Goal: Task Accomplishment & Management: Manage account settings

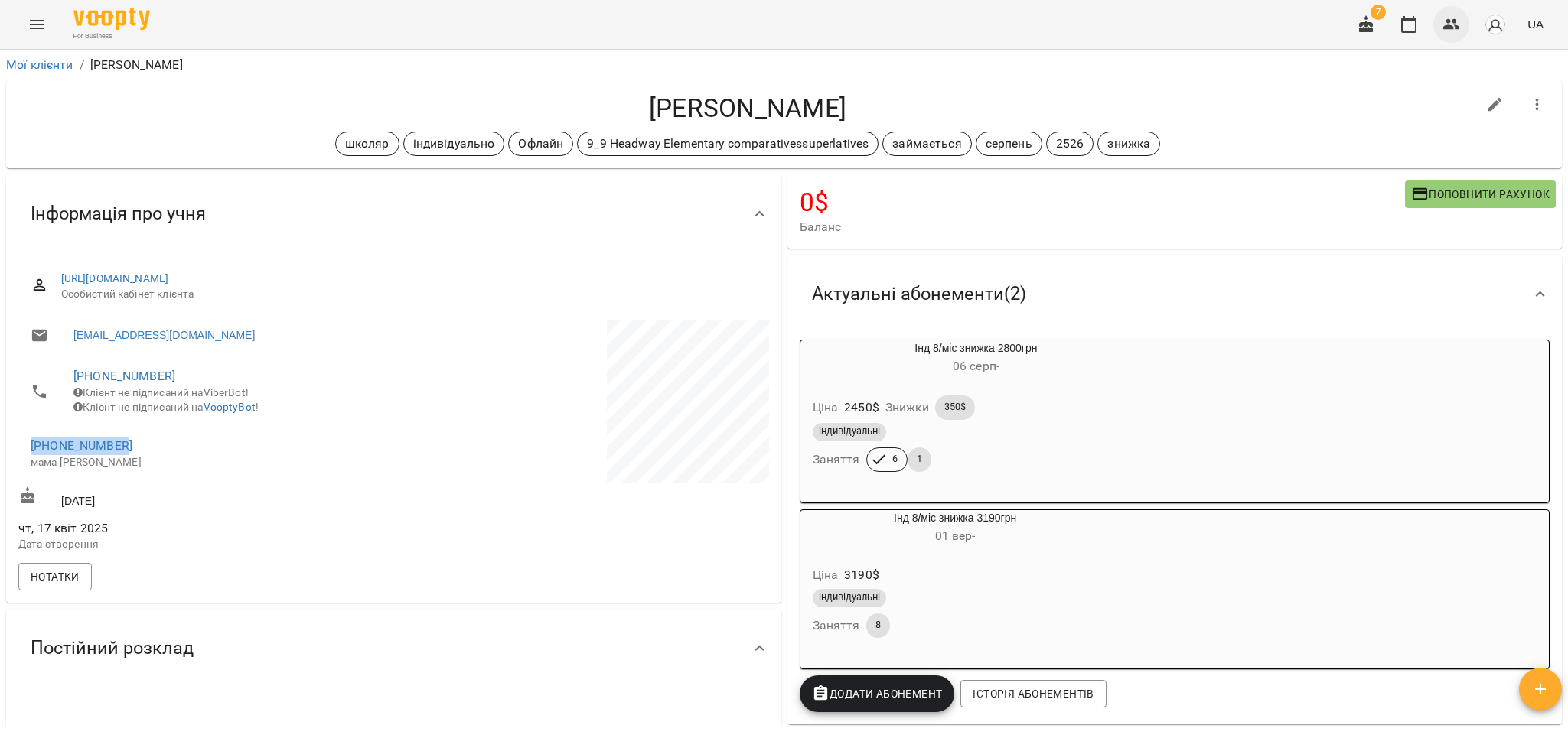
click at [1447, 23] on icon "button" at bounding box center [1451, 24] width 18 height 18
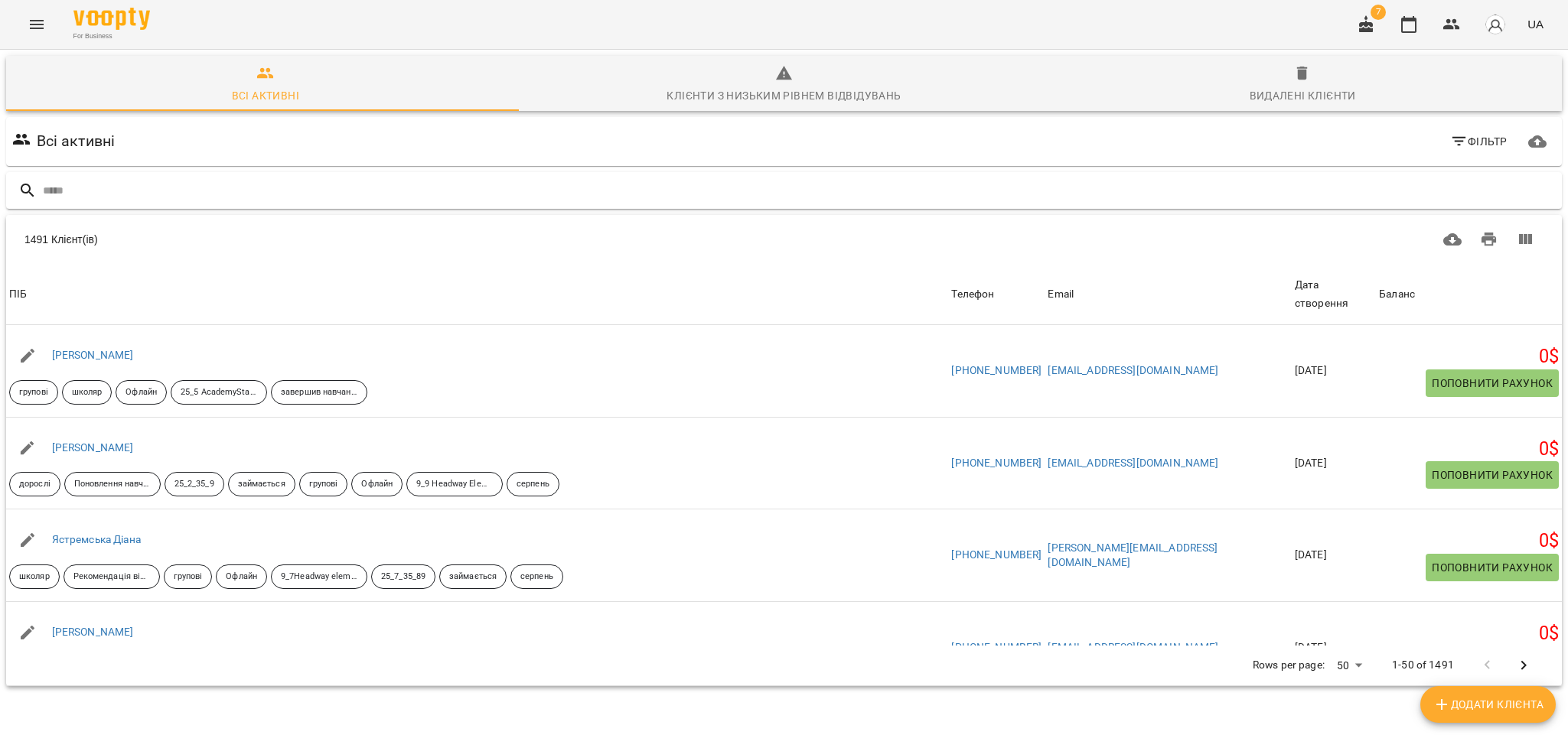
click at [109, 190] on input "text" at bounding box center [799, 191] width 1513 height 26
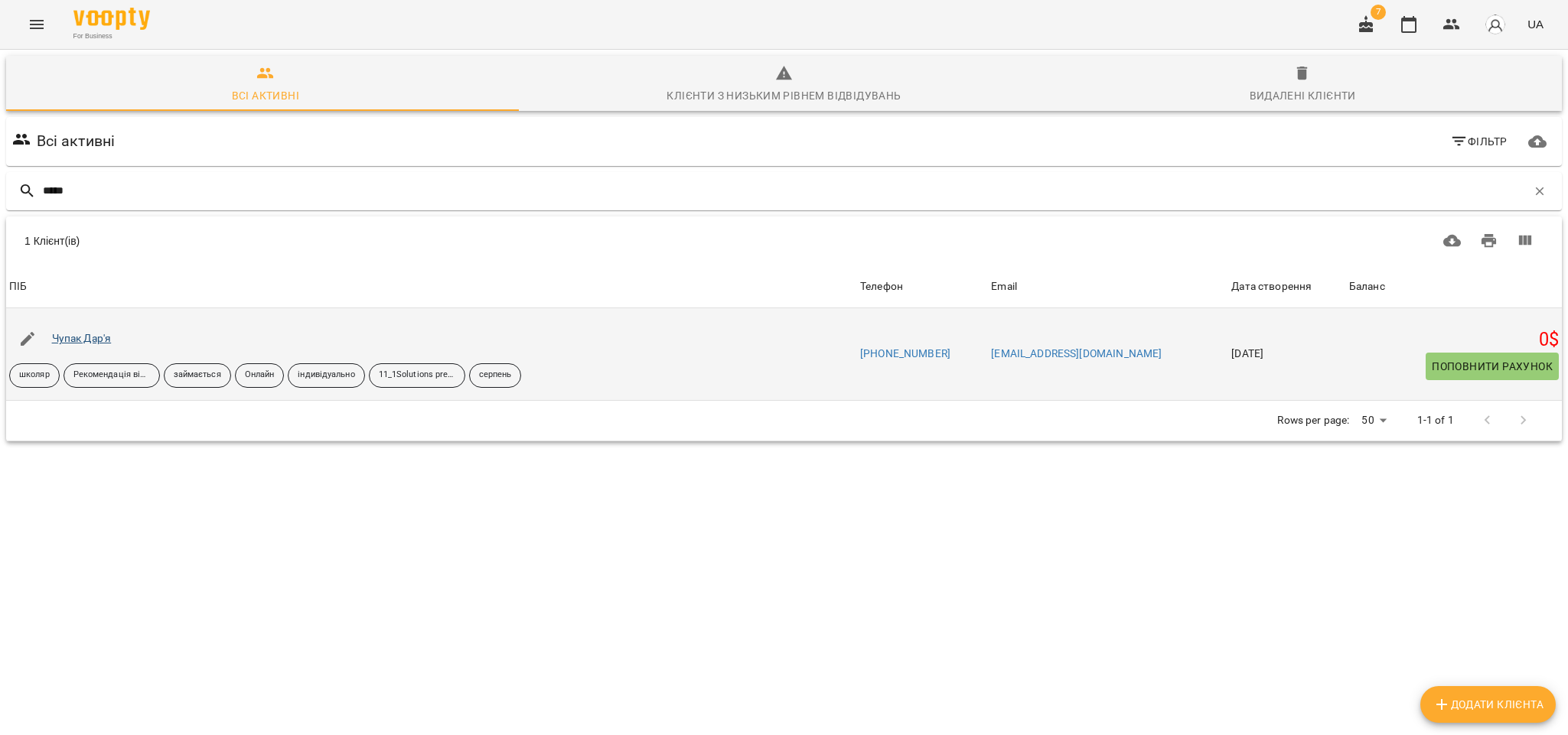
type input "*****"
click at [90, 341] on link "Чупак Дар'я" at bounding box center [82, 338] width 60 height 12
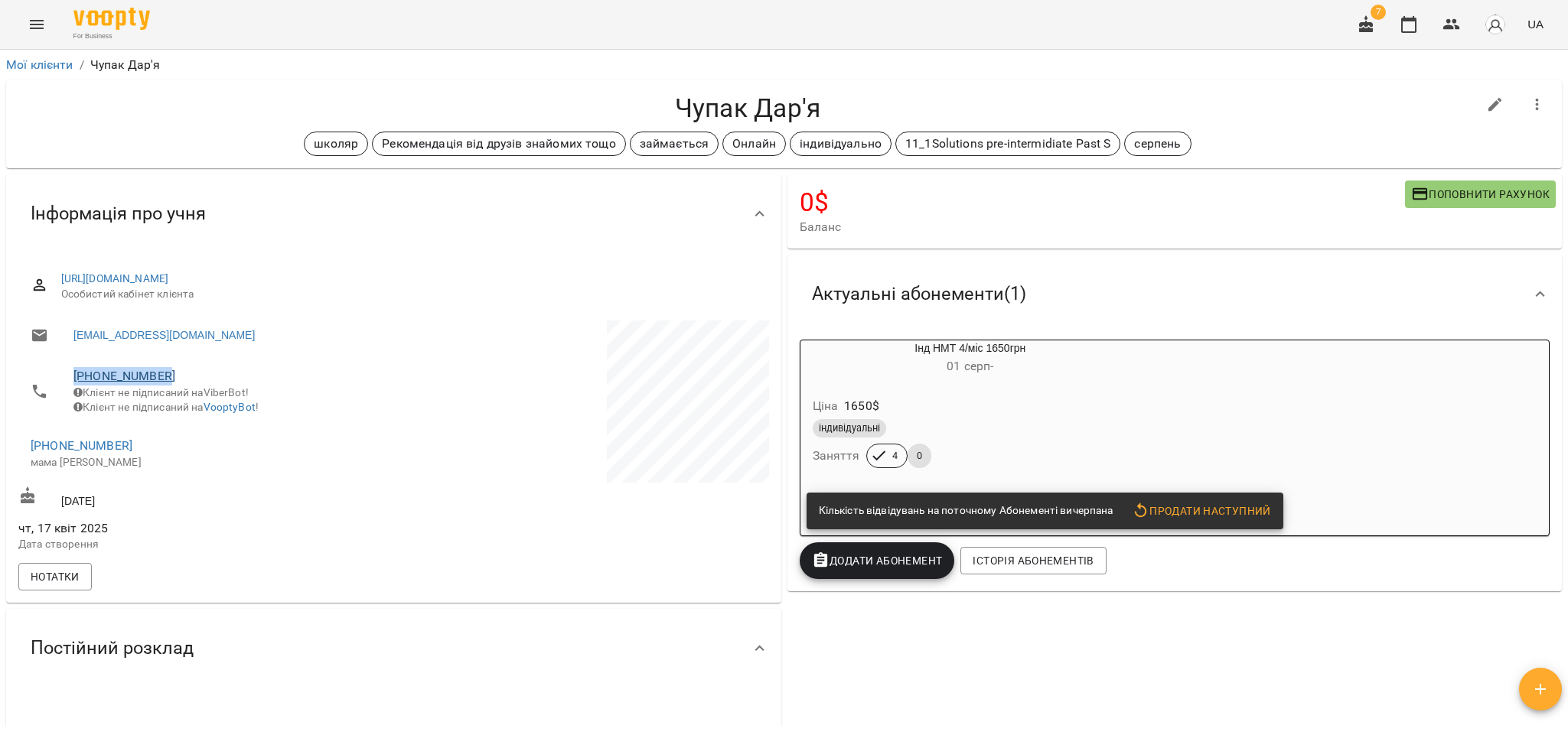
drag, startPoint x: 186, startPoint y: 375, endPoint x: 77, endPoint y: 381, distance: 109.2
click at [42, 377] on li "[PHONE_NUMBER] Клієнт не підписаний на ViberBot! Клієнт не підписаний на Voopty…" at bounding box center [204, 391] width 372 height 70
copy link "[PHONE_NUMBER]"
click at [1451, 28] on icon "button" at bounding box center [1451, 24] width 17 height 10
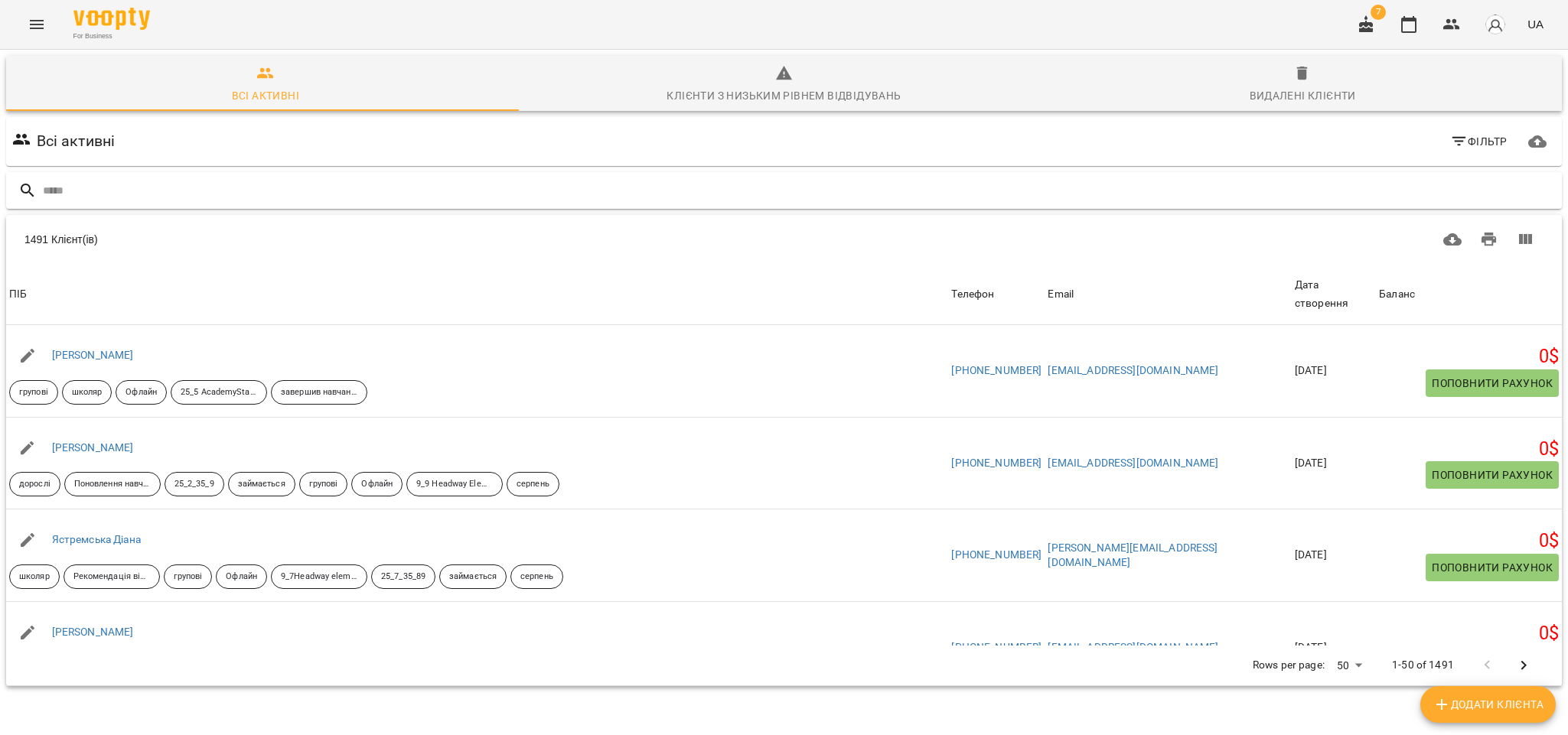
click at [138, 189] on input "text" at bounding box center [799, 191] width 1513 height 26
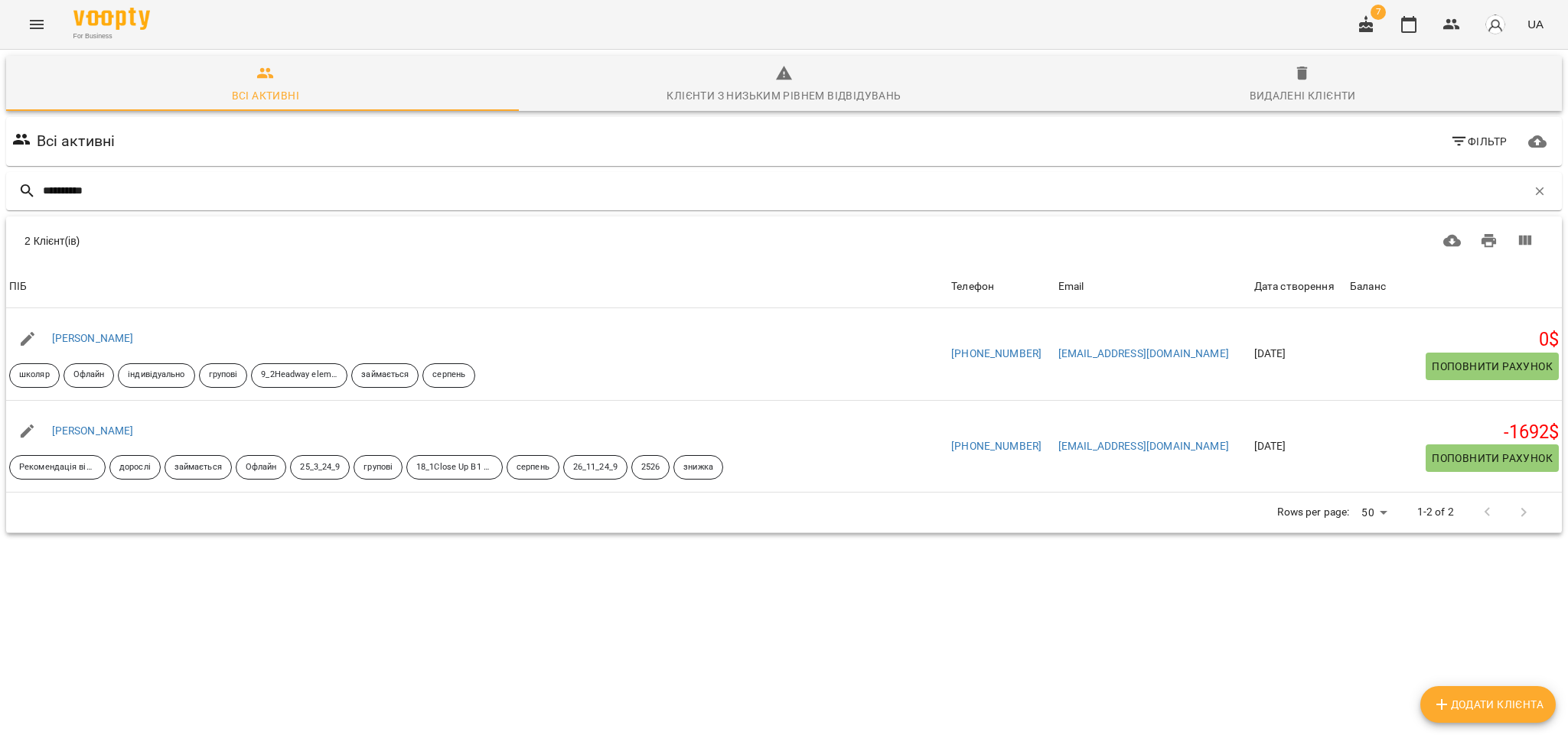
type input "**********"
click at [127, 590] on div "**********" at bounding box center [784, 352] width 1562 height 476
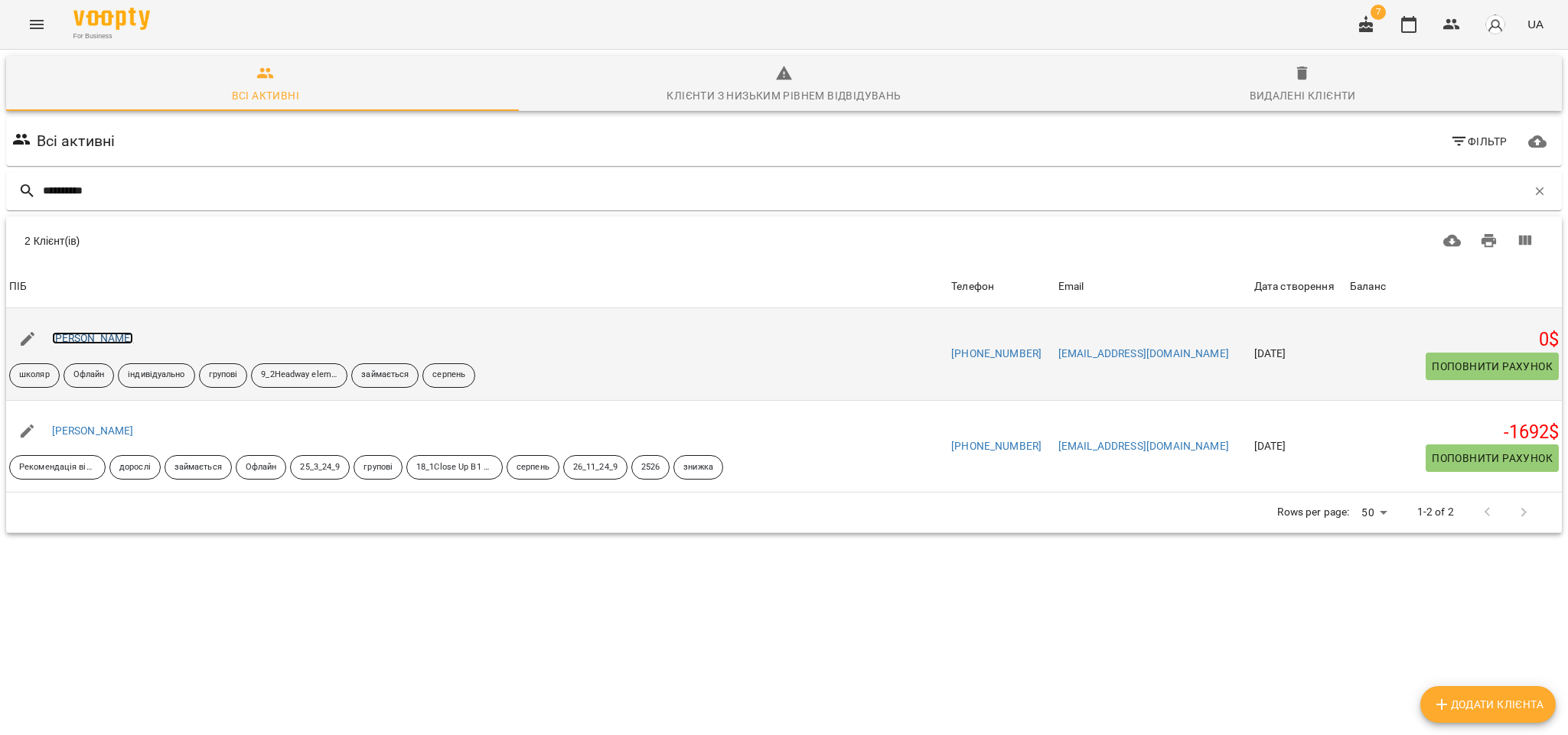
click at [126, 345] on link "[PERSON_NAME]" at bounding box center [93, 338] width 82 height 12
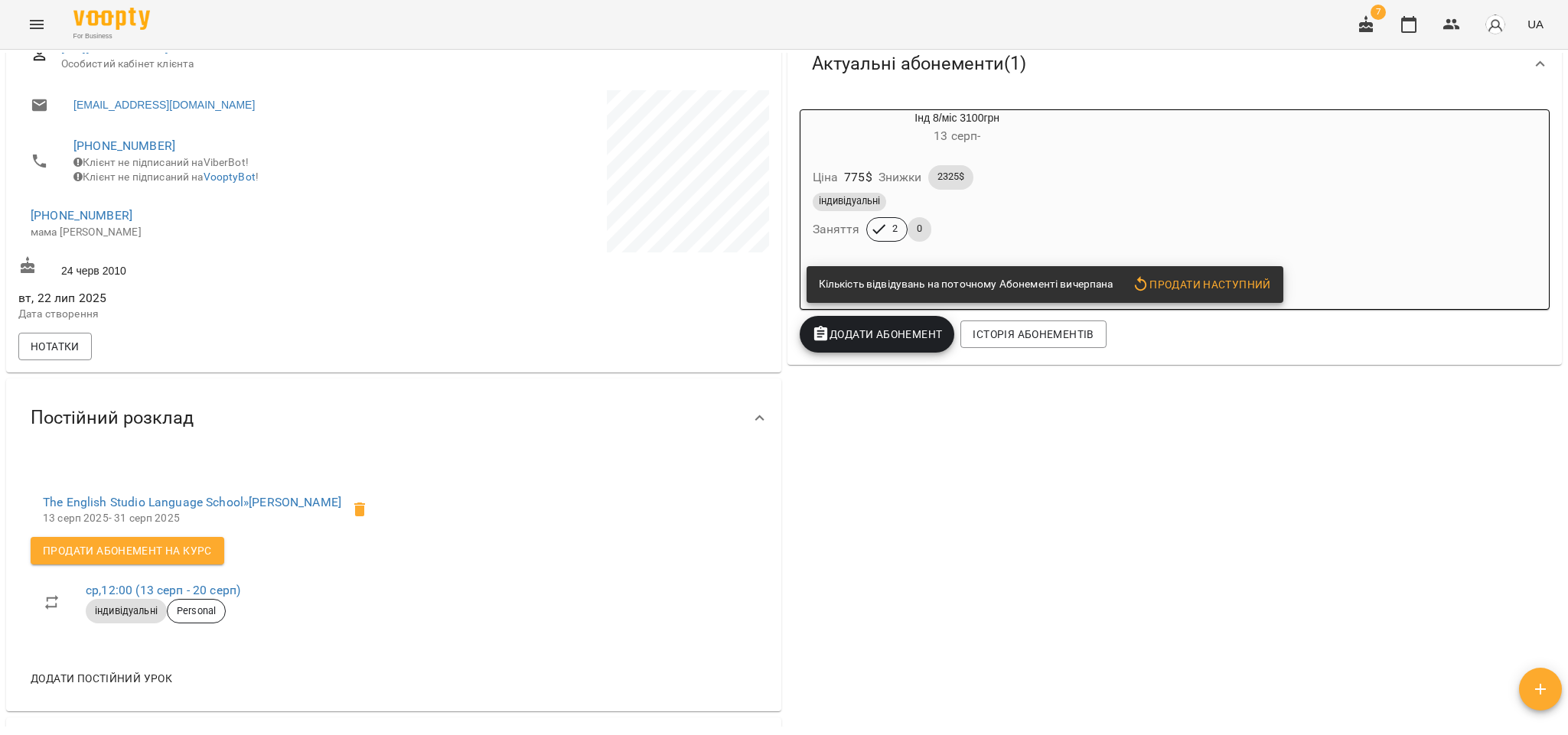
scroll to position [230, 0]
click at [970, 251] on div "Ціна 775 $ Знижки 2325$ індивідуальні Заняття 2 0" at bounding box center [958, 207] width 314 height 107
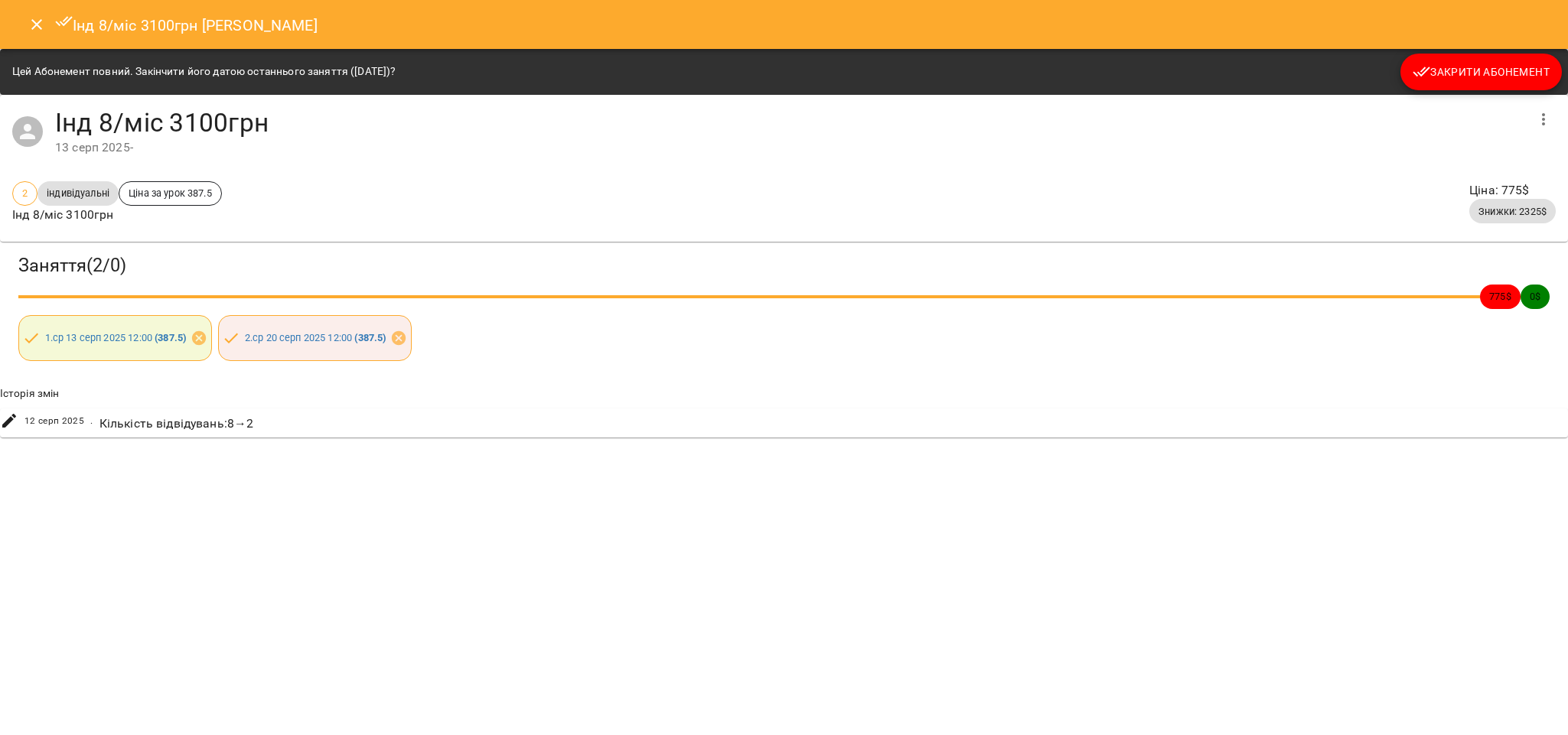
click at [906, 457] on div "Інд 8/міс 3100грн [PERSON_NAME] Абонемент повний. Закінчити його датою останньо…" at bounding box center [784, 367] width 1568 height 735
click at [30, 26] on icon "Close" at bounding box center [36, 24] width 18 height 18
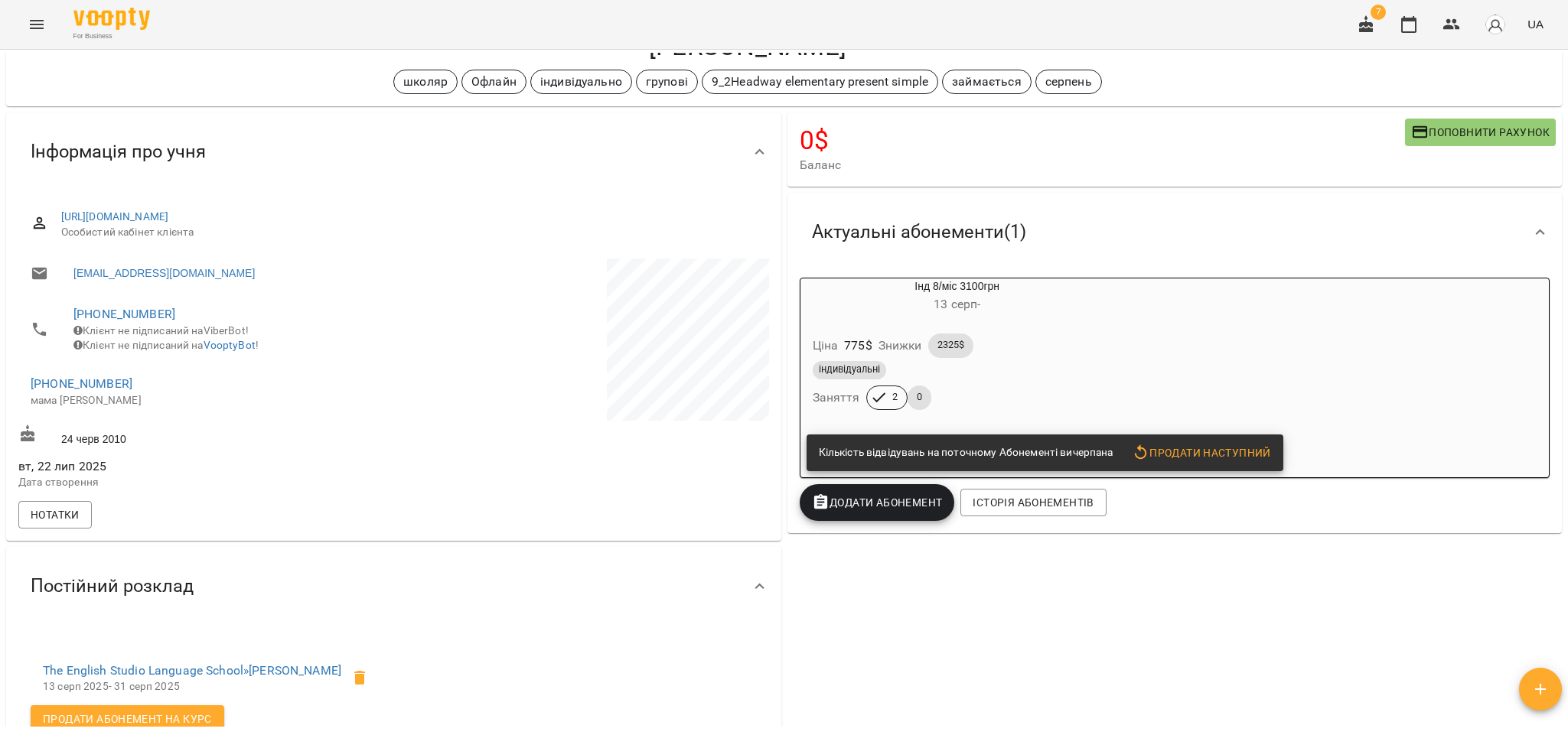
scroll to position [115, 0]
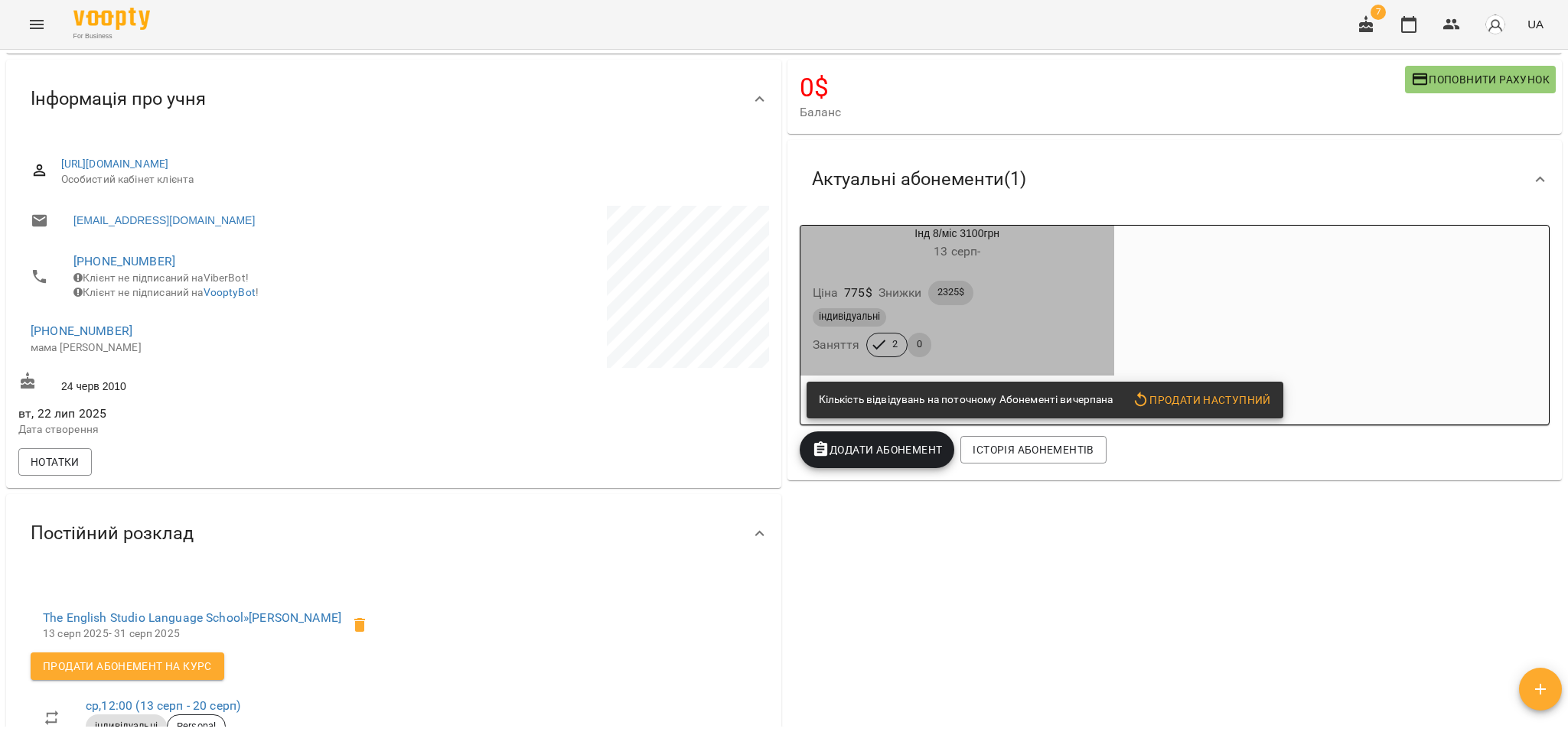
click at [1022, 345] on div "індивідуальні Заняття 2 0" at bounding box center [957, 333] width 295 height 55
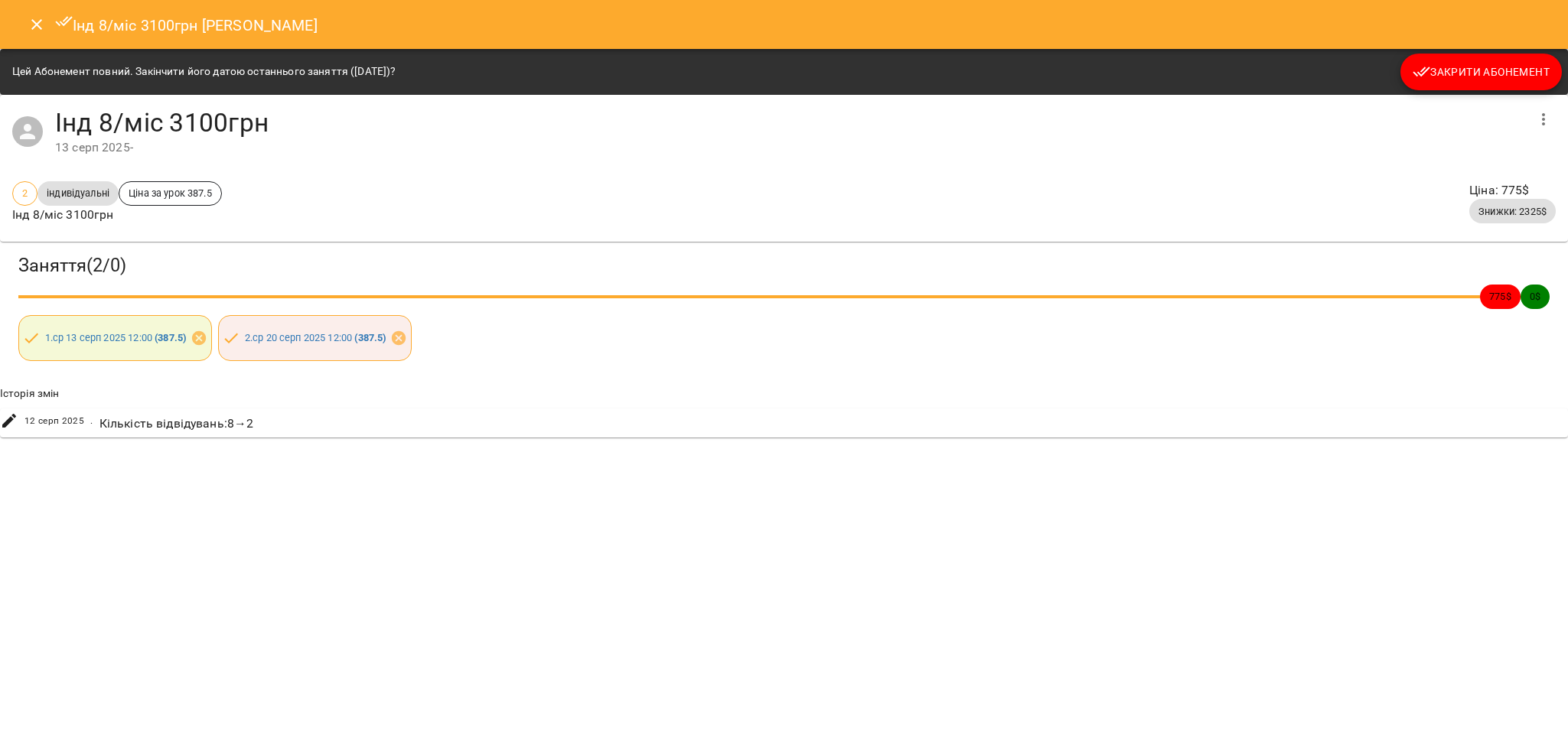
click at [33, 14] on button "Close" at bounding box center [37, 25] width 37 height 37
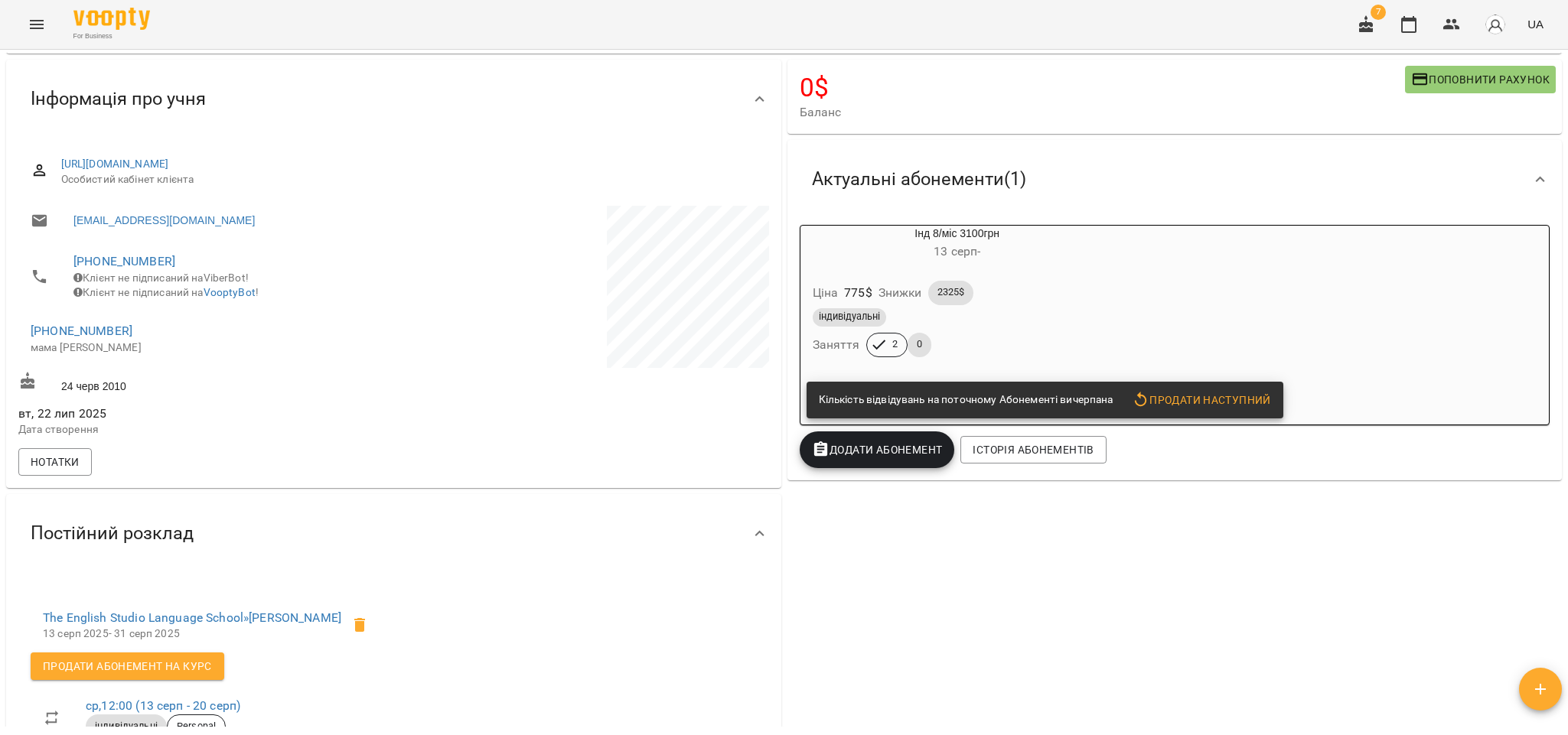
click at [646, 593] on div "The English Studio Language School » [PERSON_NAME] [DATE] - [DEMOGRAPHIC_DATA] …" at bounding box center [394, 701] width 775 height 254
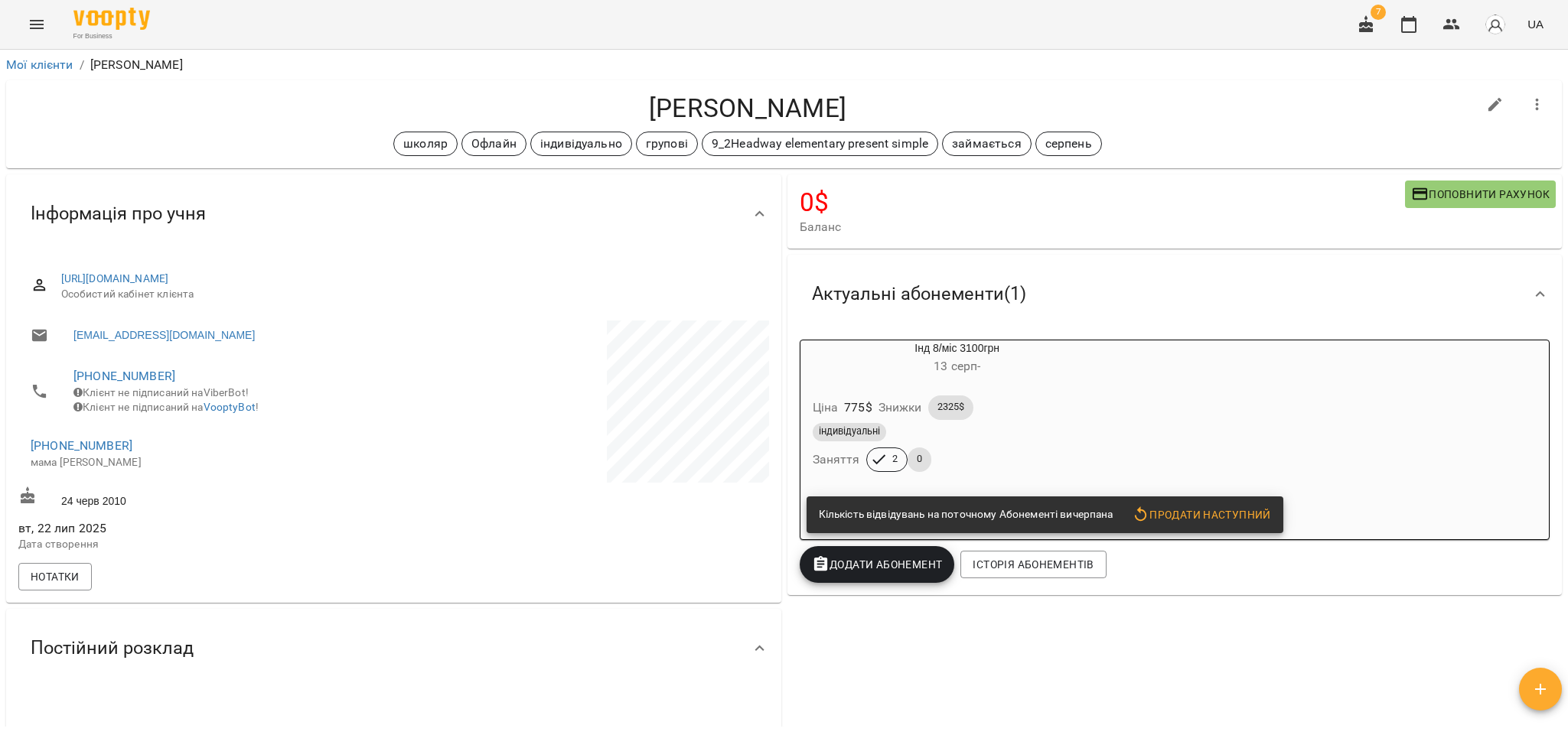
click at [706, 593] on div "Нотатки" at bounding box center [394, 577] width 757 height 34
click at [1351, 680] on div "0 $ Баланс Поповнити рахунок Актуальні абонементи ( 1 ) Інд 8/міс 3100грн [DATE…" at bounding box center [1175, 621] width 782 height 901
click at [1486, 111] on icon "button" at bounding box center [1495, 105] width 18 height 18
select select "**"
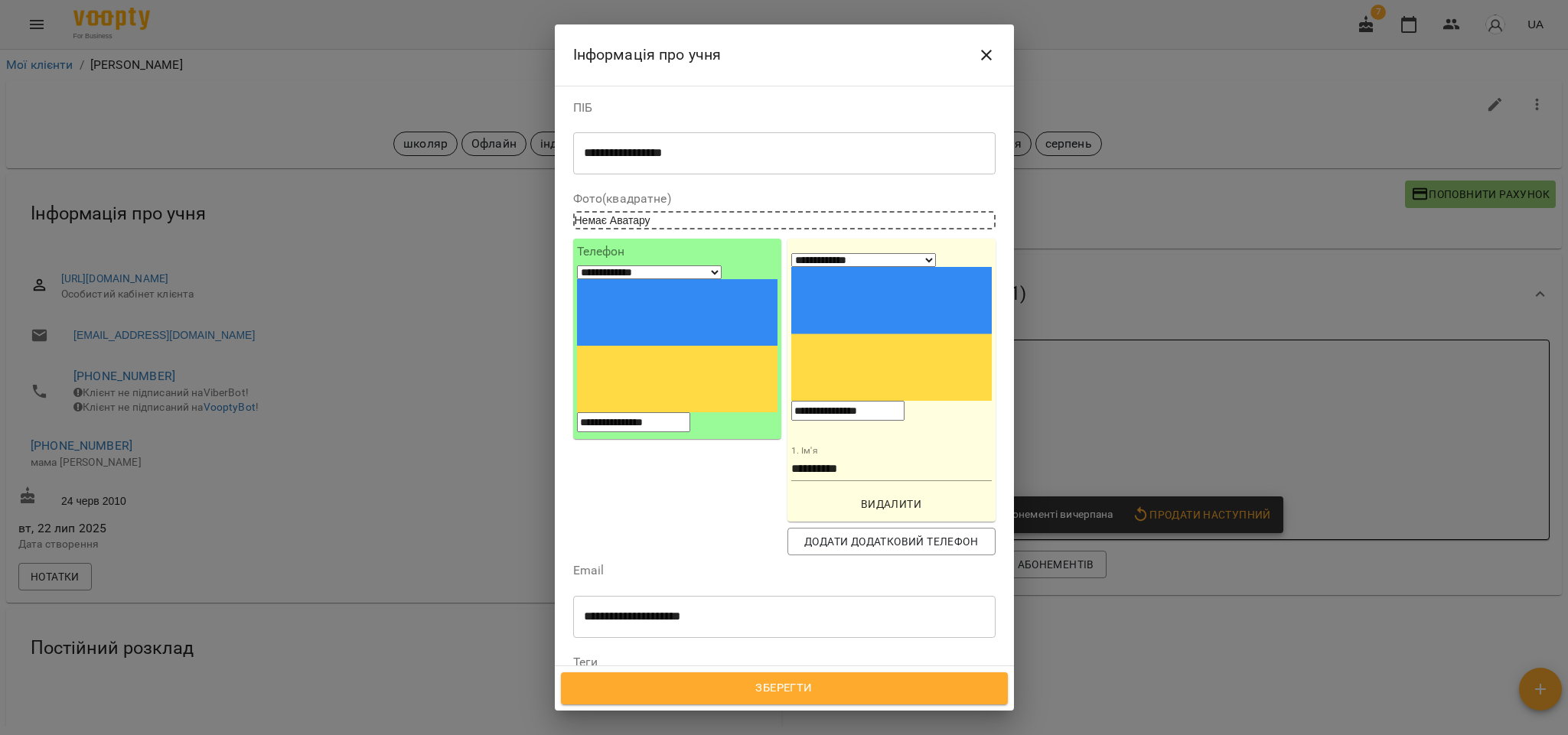
click at [840, 703] on icon at bounding box center [834, 708] width 10 height 10
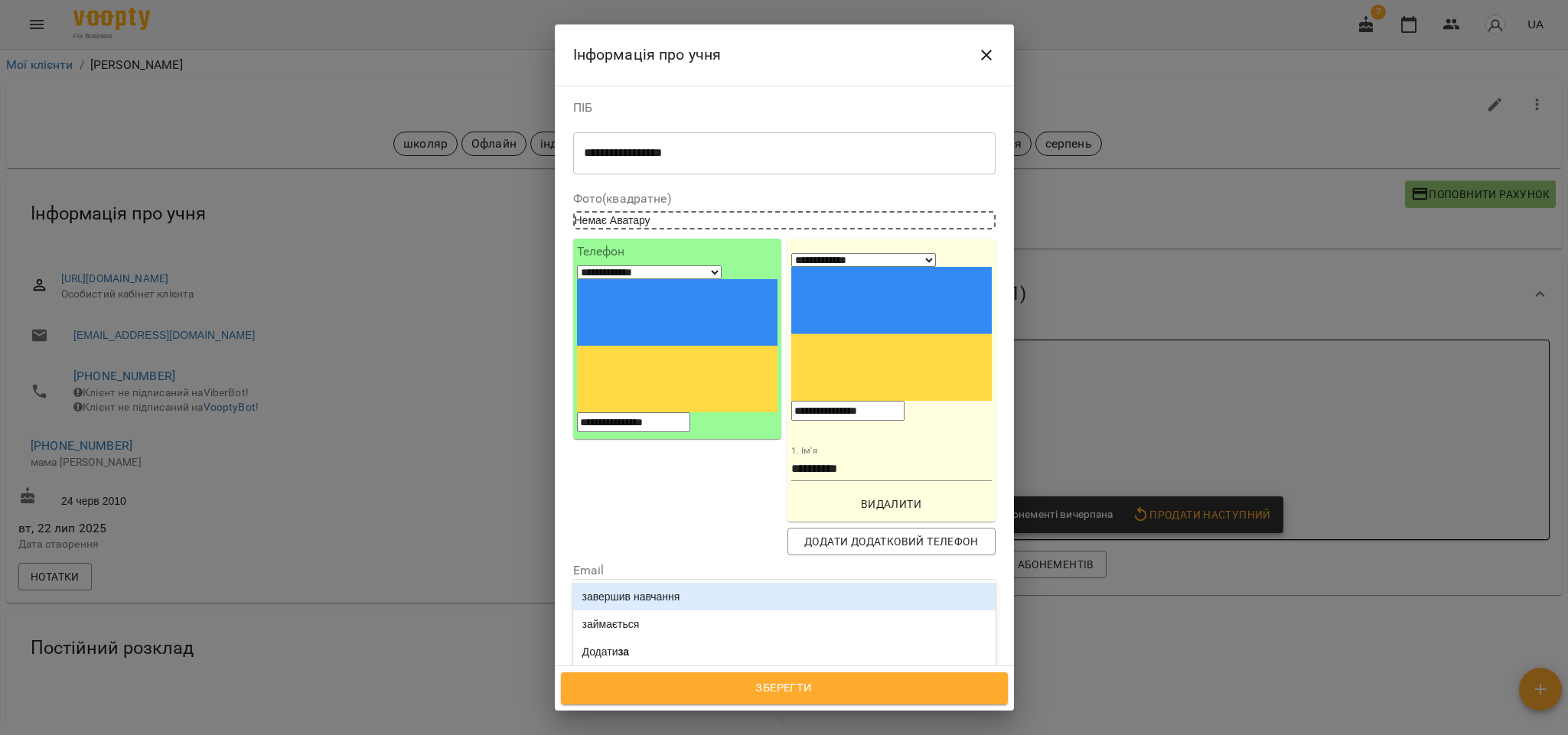
type input "***"
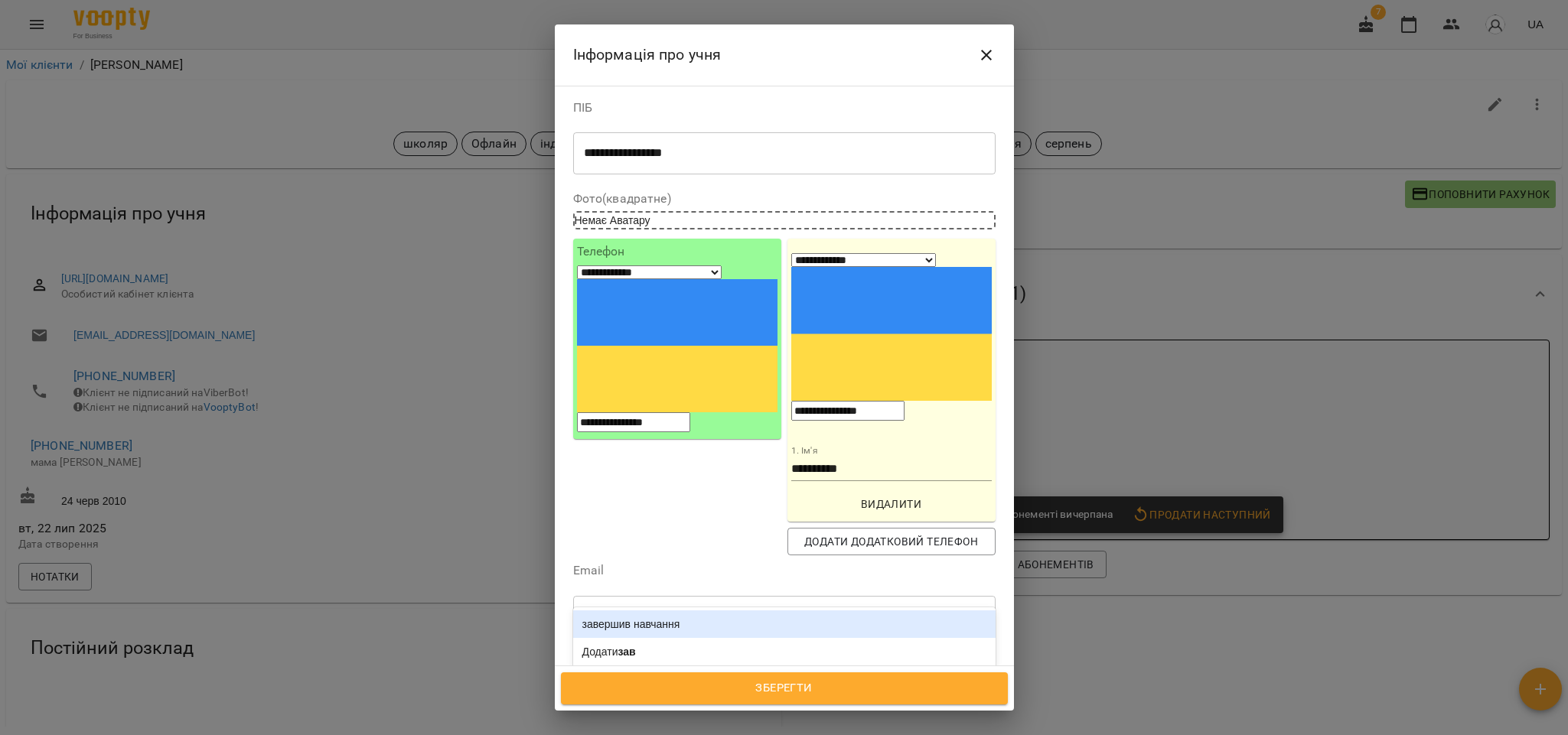
click at [712, 610] on div "завершив навчання" at bounding box center [785, 624] width 422 height 27
click at [781, 699] on button "Зберегти" at bounding box center [784, 689] width 447 height 32
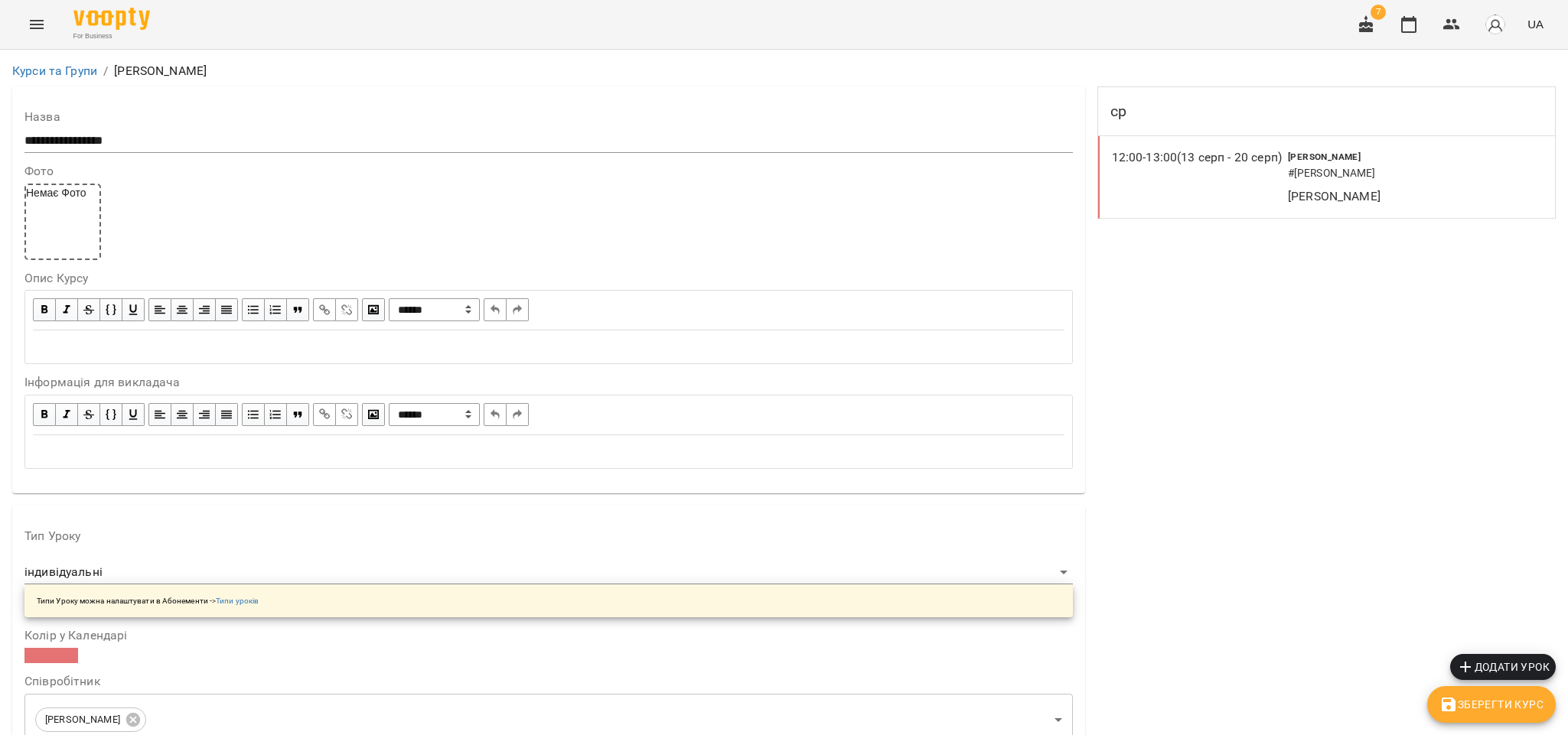
scroll to position [1235, 0]
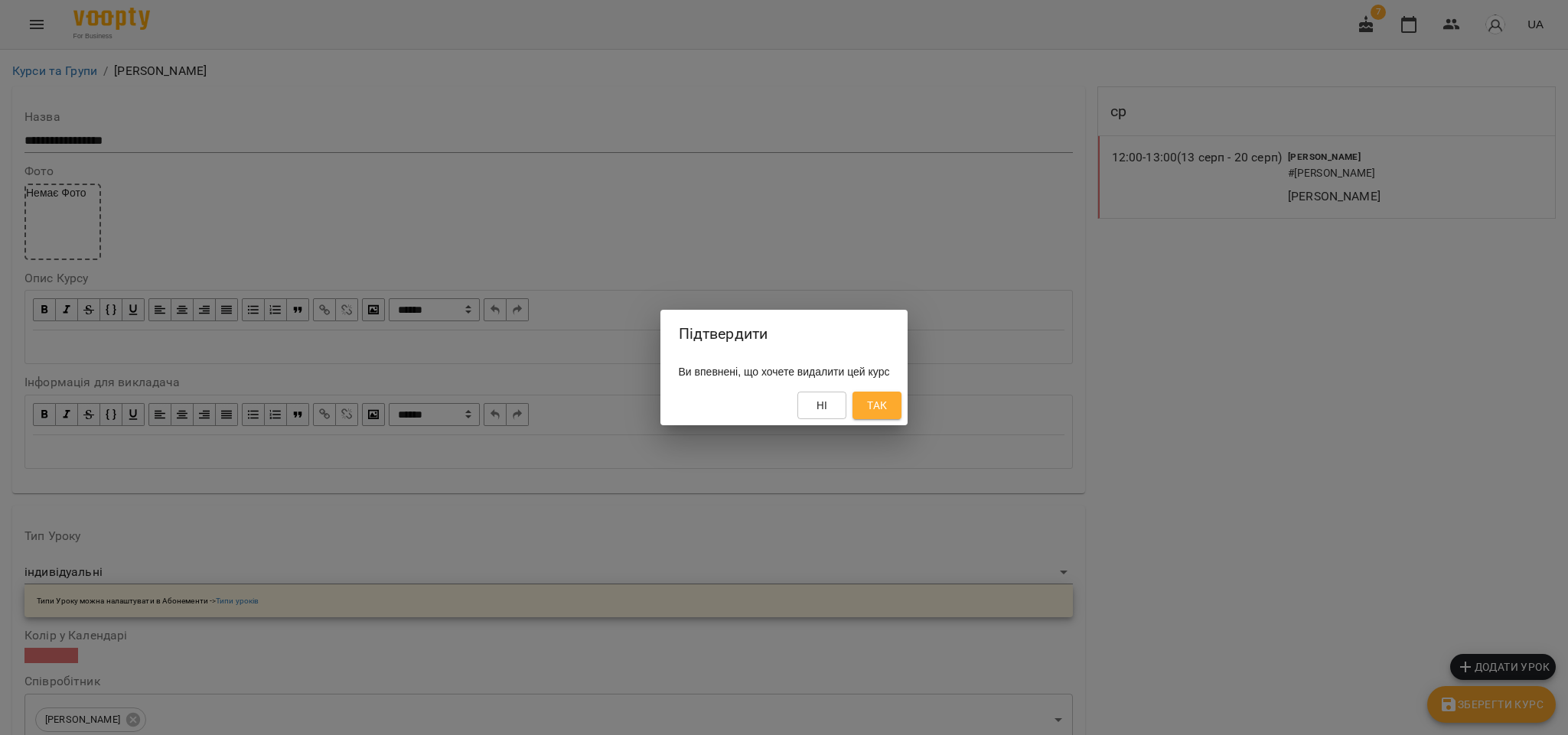
click at [885, 414] on span "Так" at bounding box center [877, 405] width 20 height 18
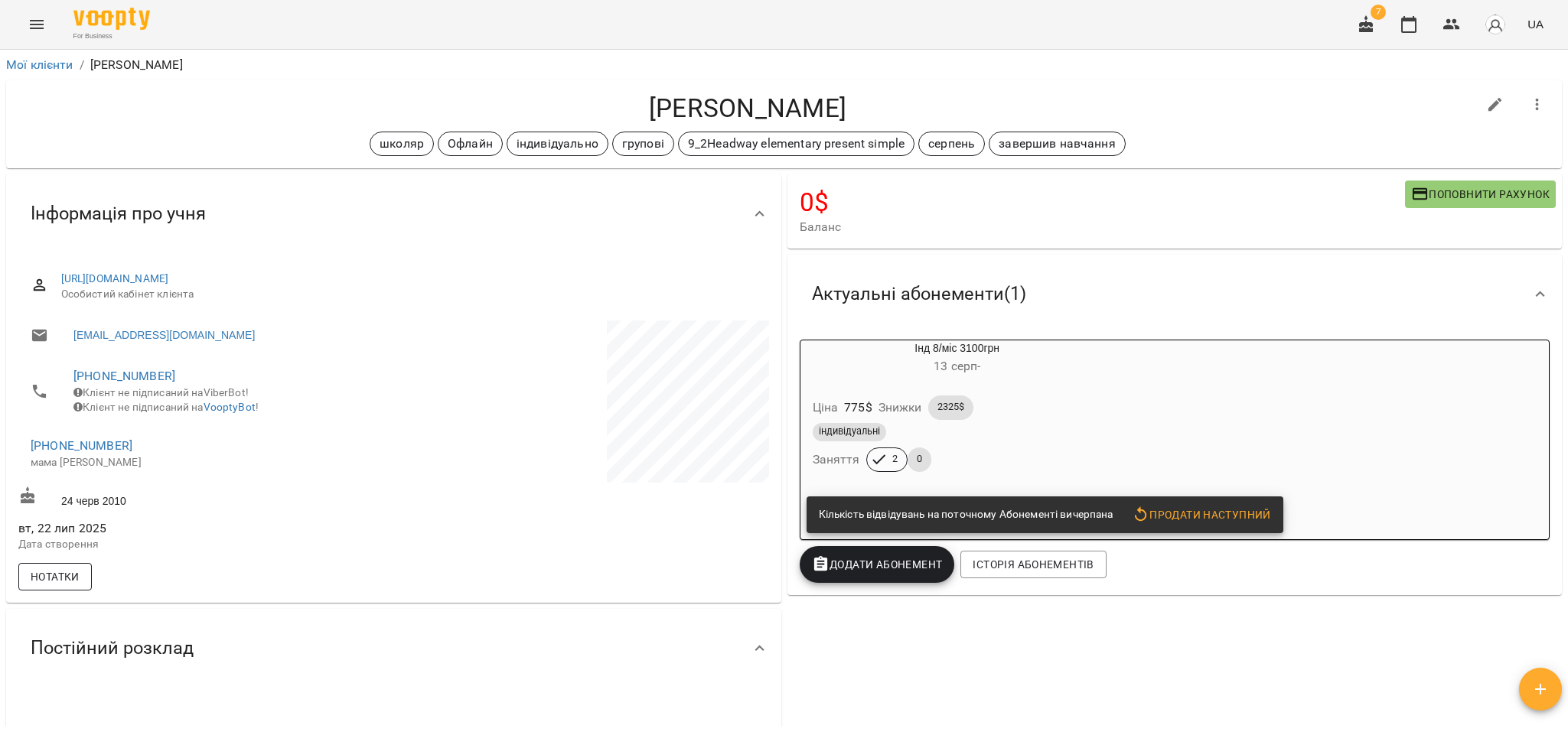
click at [58, 586] on span "Нотатки" at bounding box center [54, 577] width 49 height 18
click at [51, 633] on icon "button" at bounding box center [46, 624] width 18 height 18
click at [93, 698] on input "text" at bounding box center [112, 685] width 121 height 25
type input "**********"
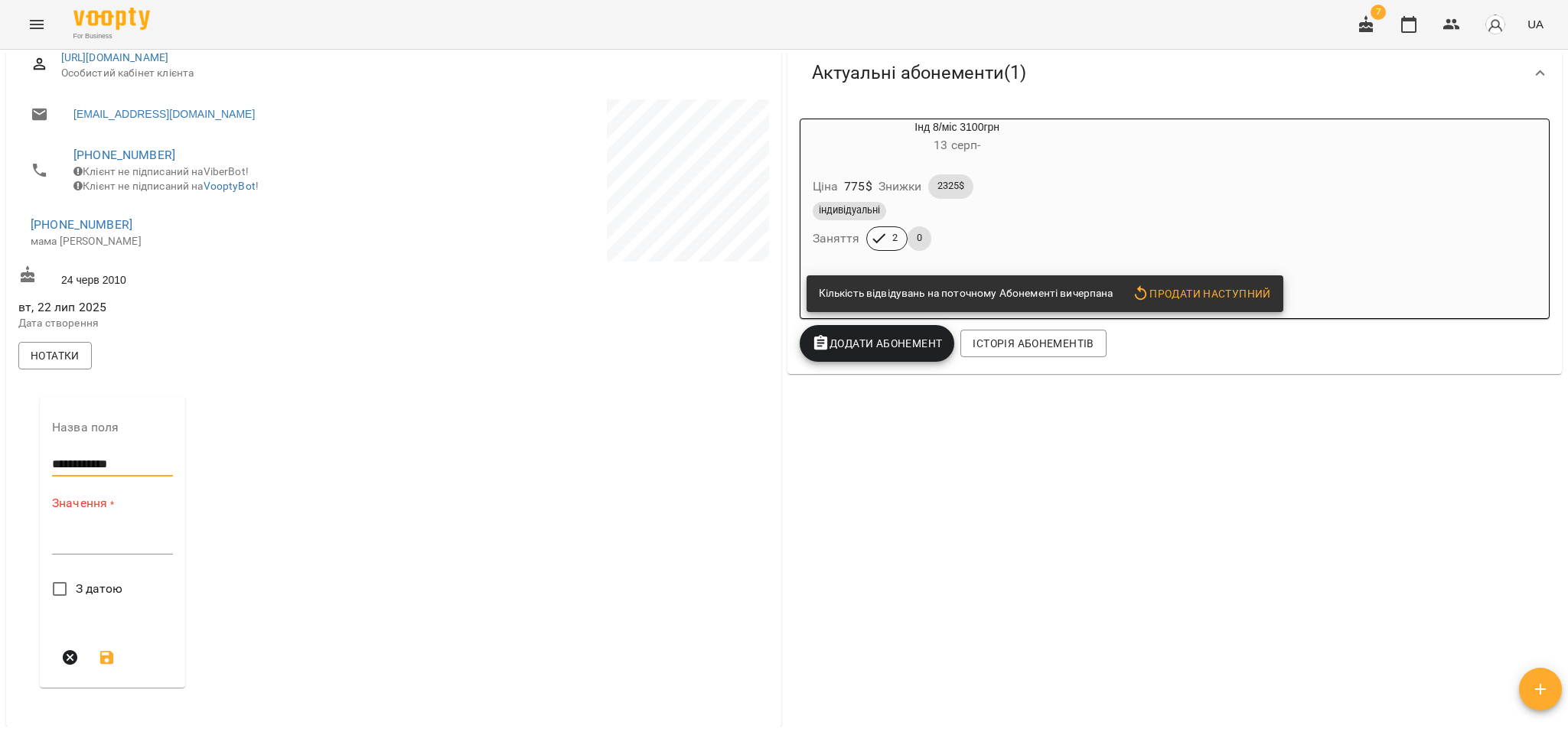
scroll to position [230, 0]
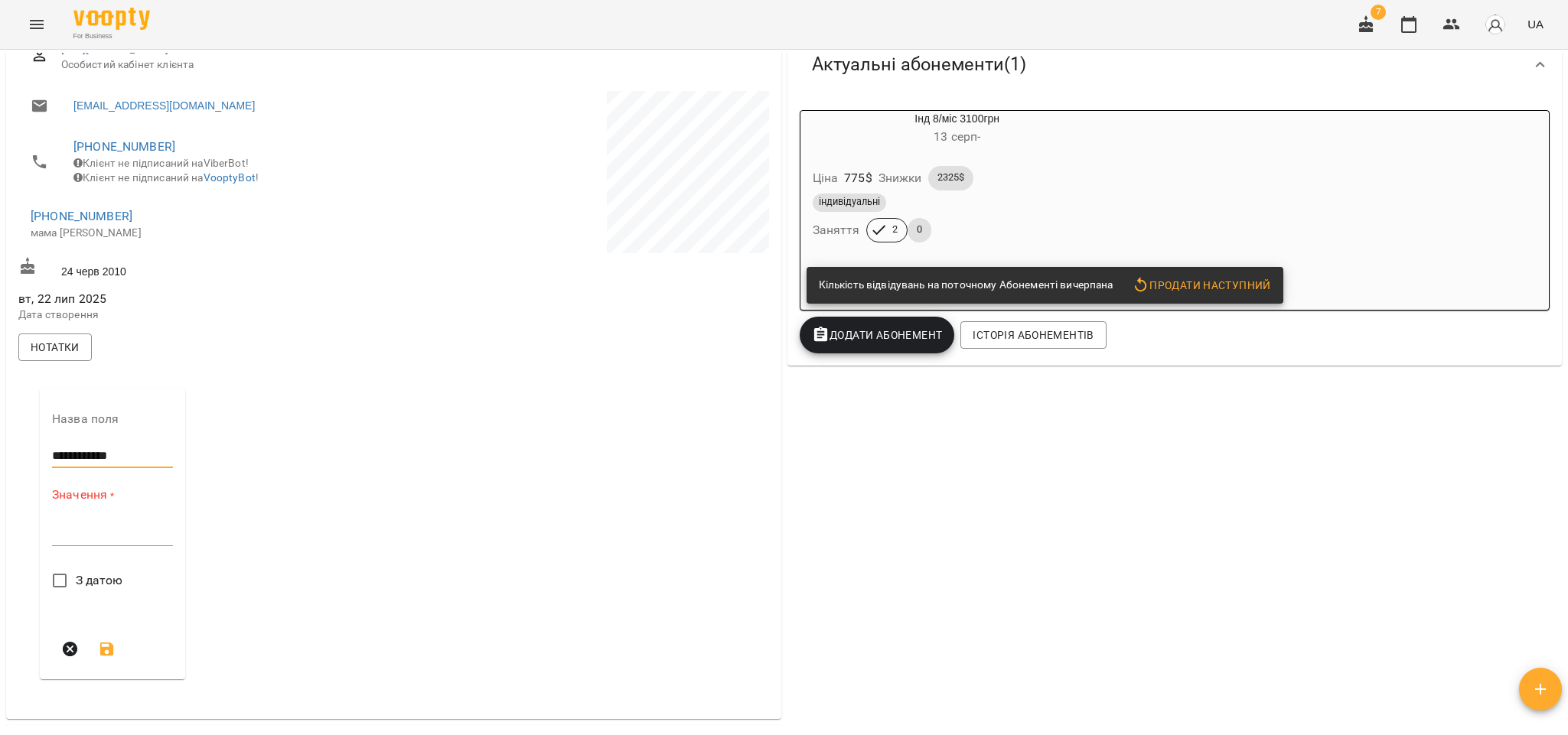
click at [70, 546] on div "*" at bounding box center [112, 534] width 121 height 25
type textarea "**********"
click at [104, 647] on icon "submit" at bounding box center [106, 644] width 18 height 18
